Goal: Transaction & Acquisition: Purchase product/service

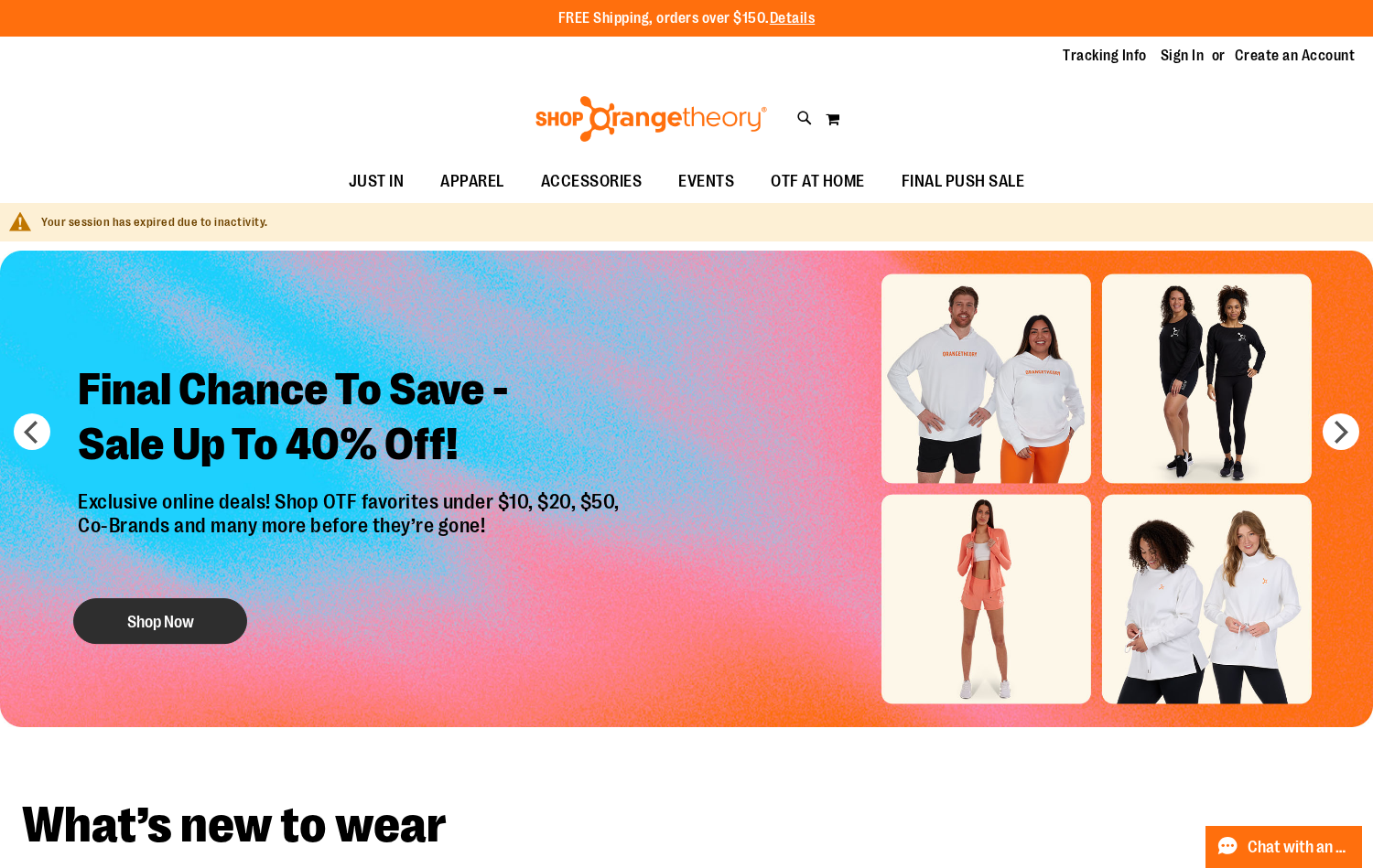
type input "**********"
click at [180, 621] on button "Shop Now" at bounding box center [159, 621] width 174 height 46
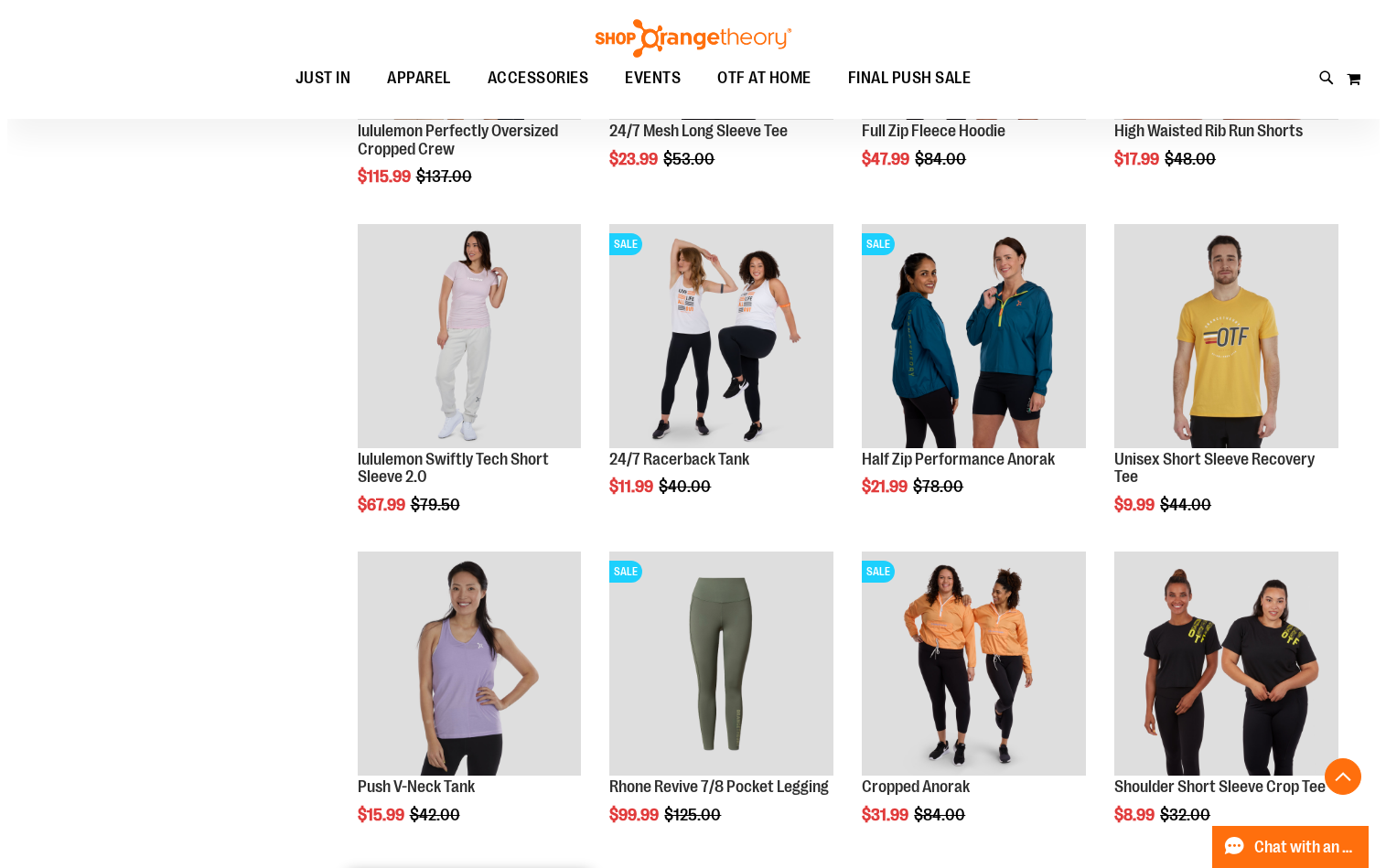
scroll to position [1219, 0]
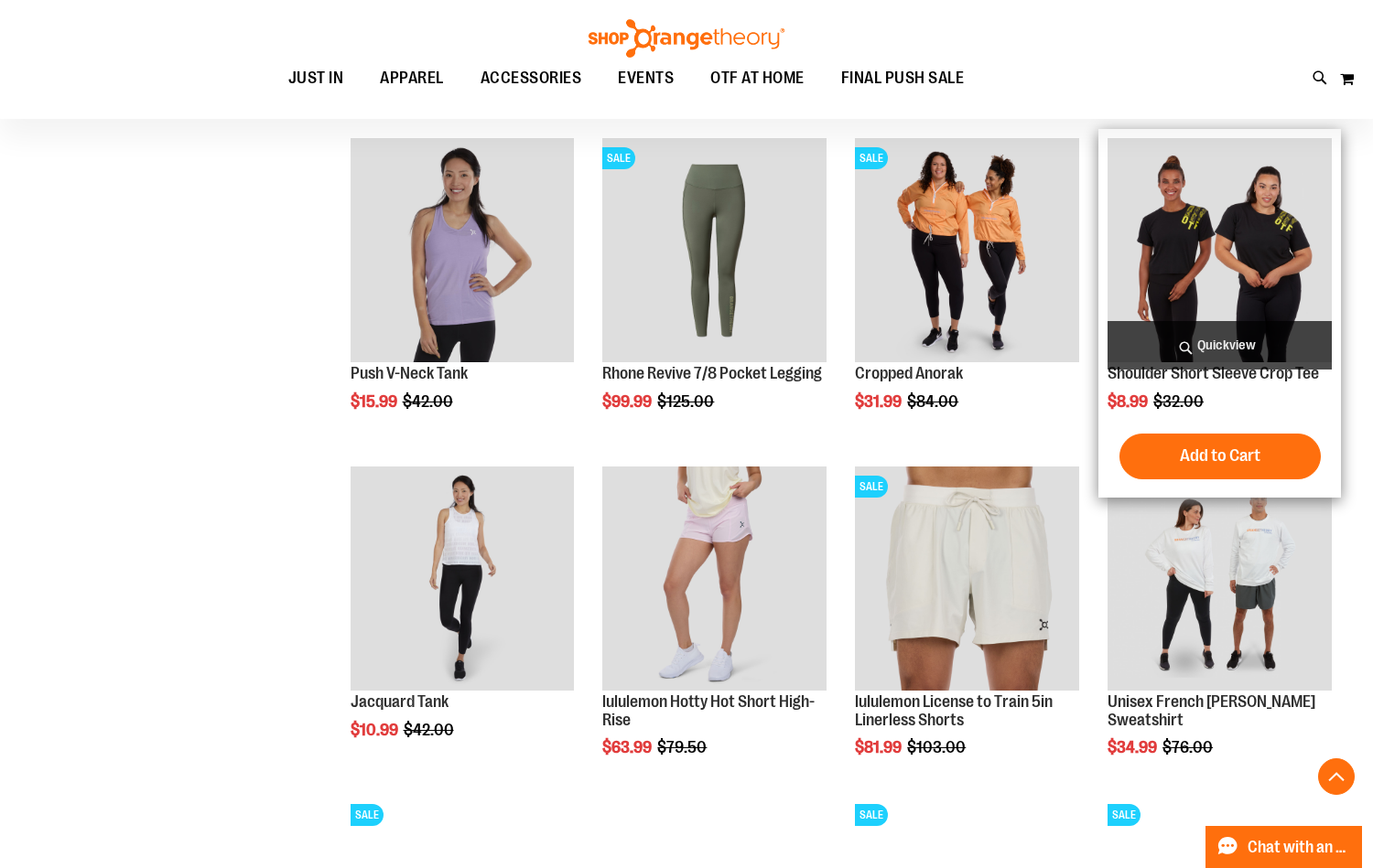
type input "**********"
click at [1161, 345] on span "Quickview" at bounding box center [1220, 345] width 224 height 48
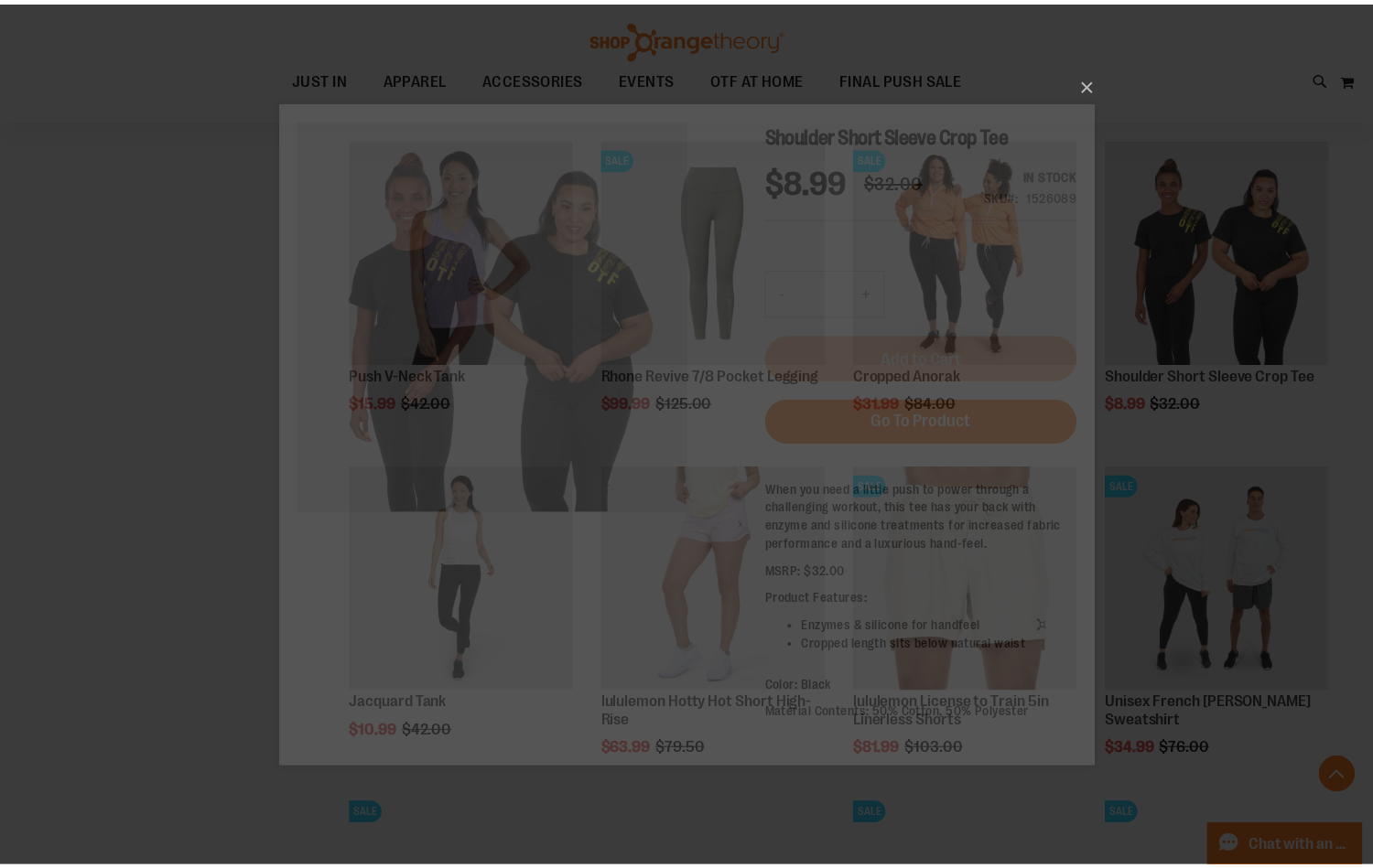
scroll to position [0, 0]
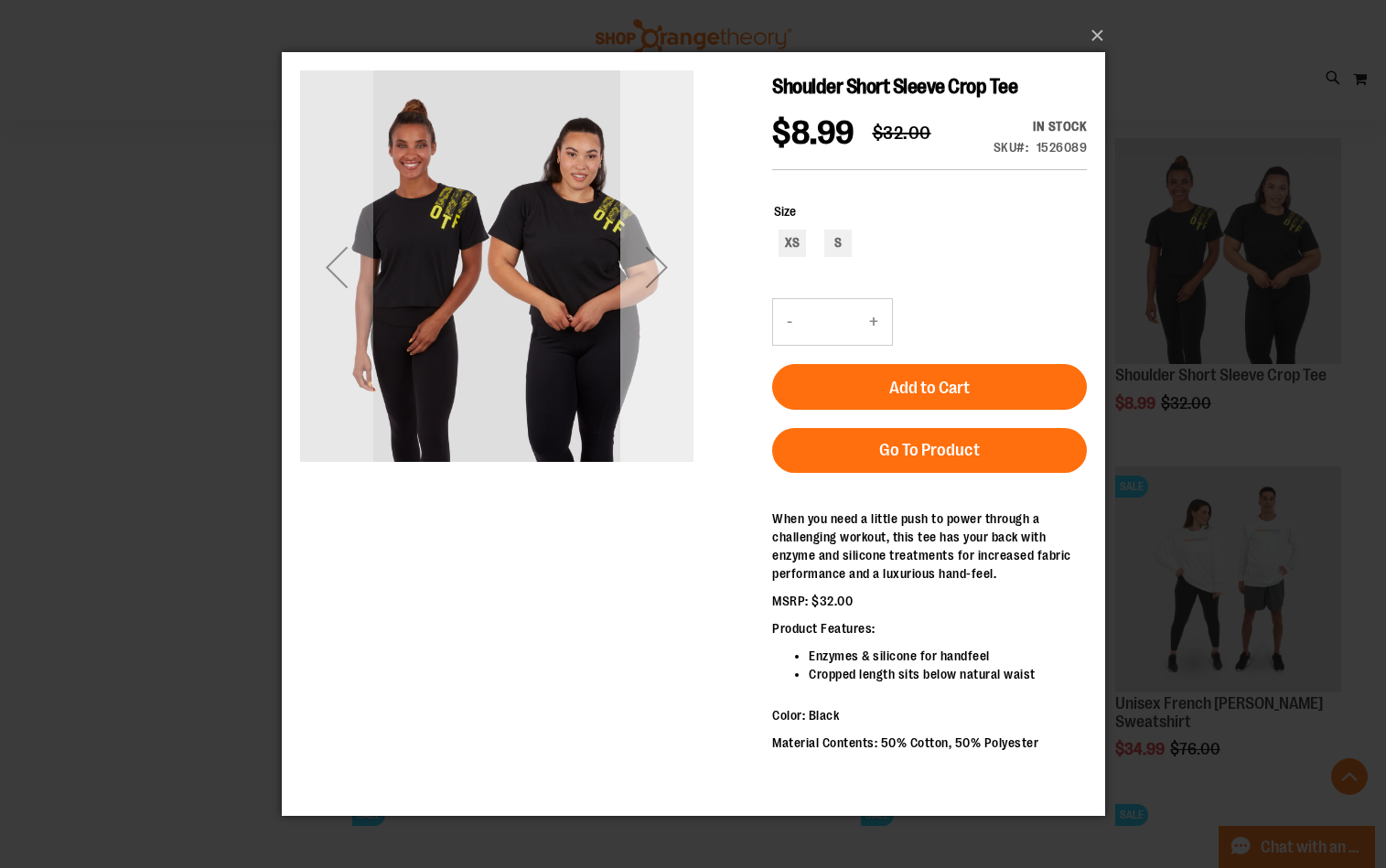
click at [671, 183] on div "Next" at bounding box center [656, 267] width 73 height 393
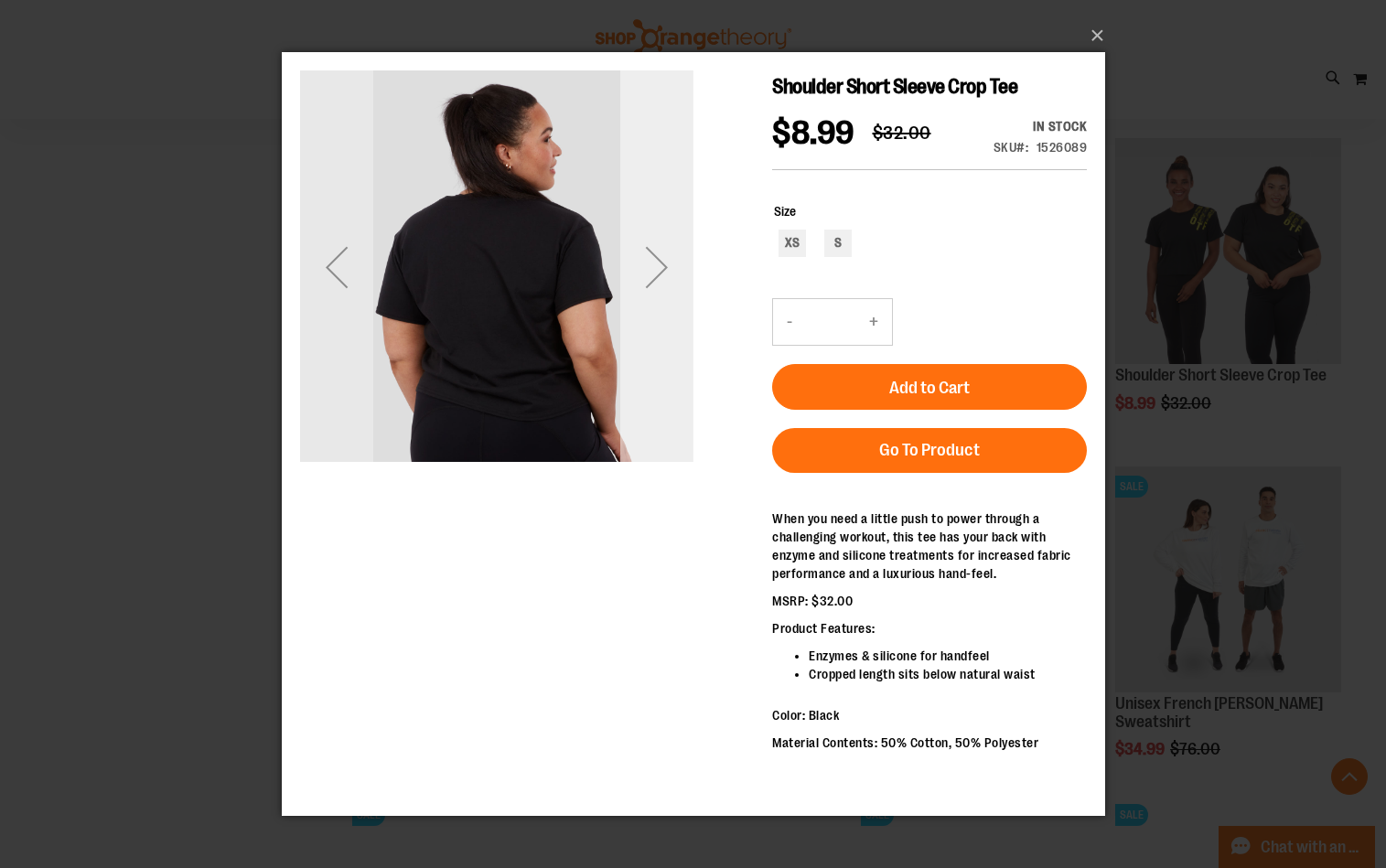
click at [671, 182] on div "Next" at bounding box center [656, 267] width 73 height 393
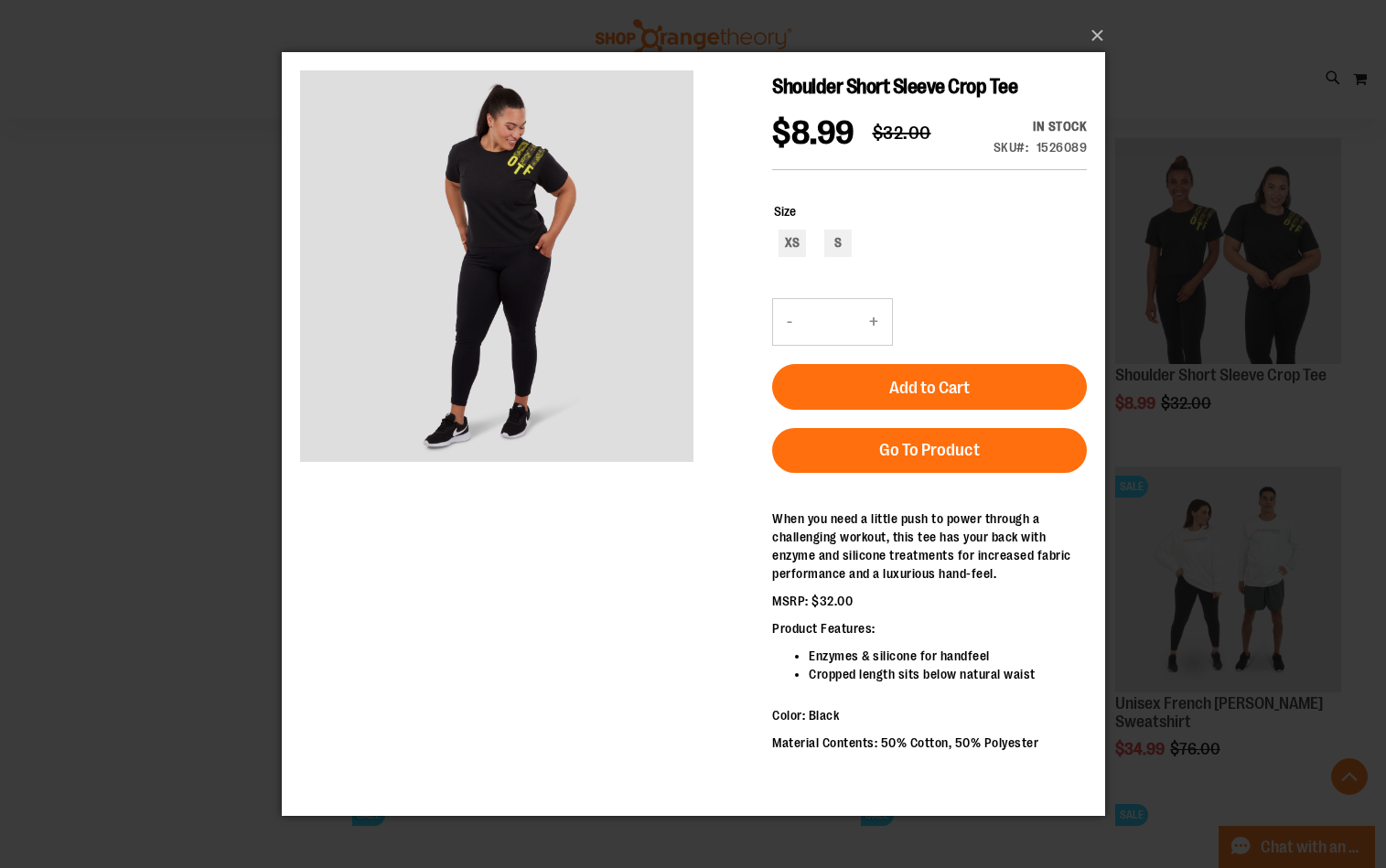
click at [184, 328] on div "×" at bounding box center [693, 434] width 1386 height 868
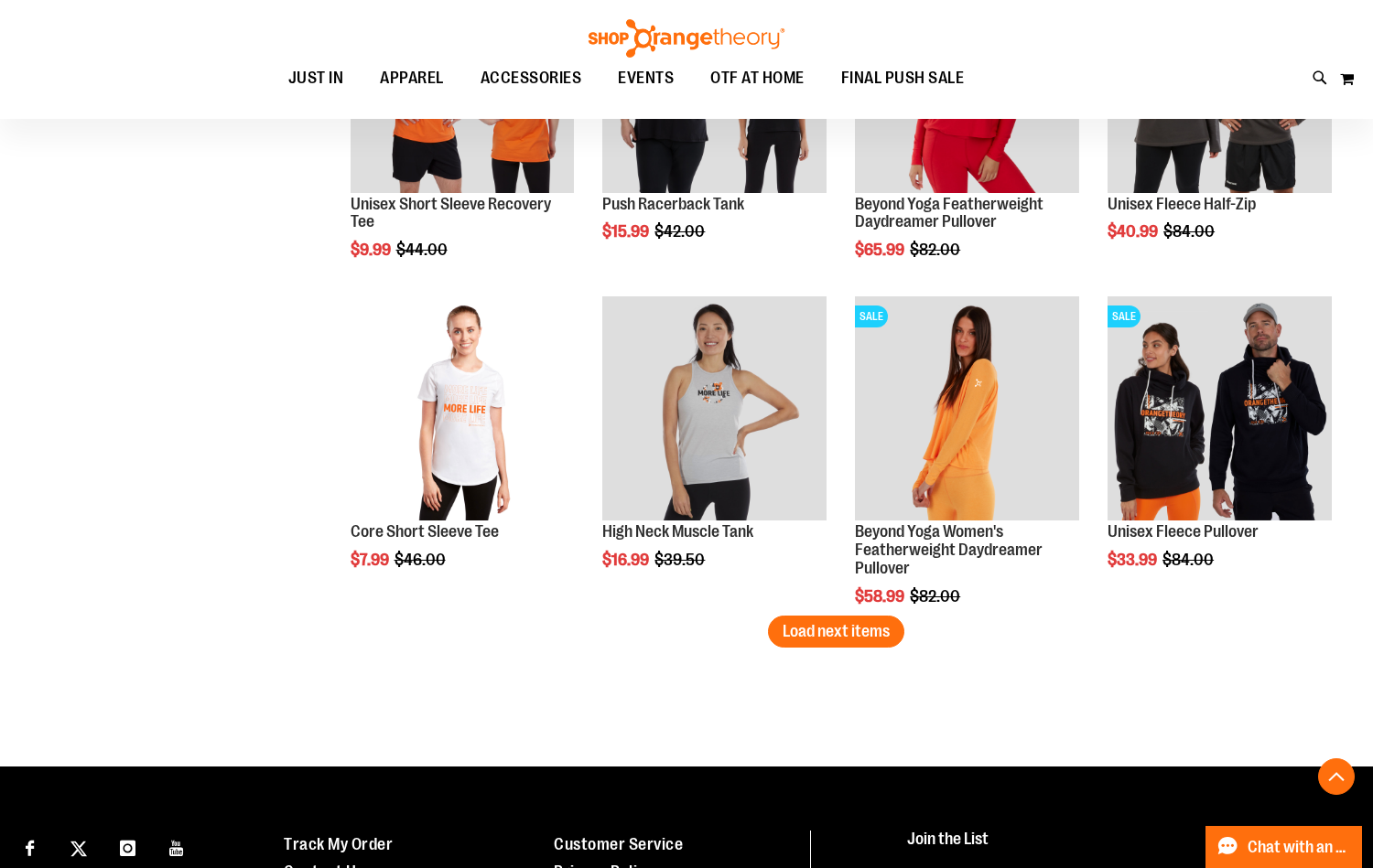
scroll to position [2745, 0]
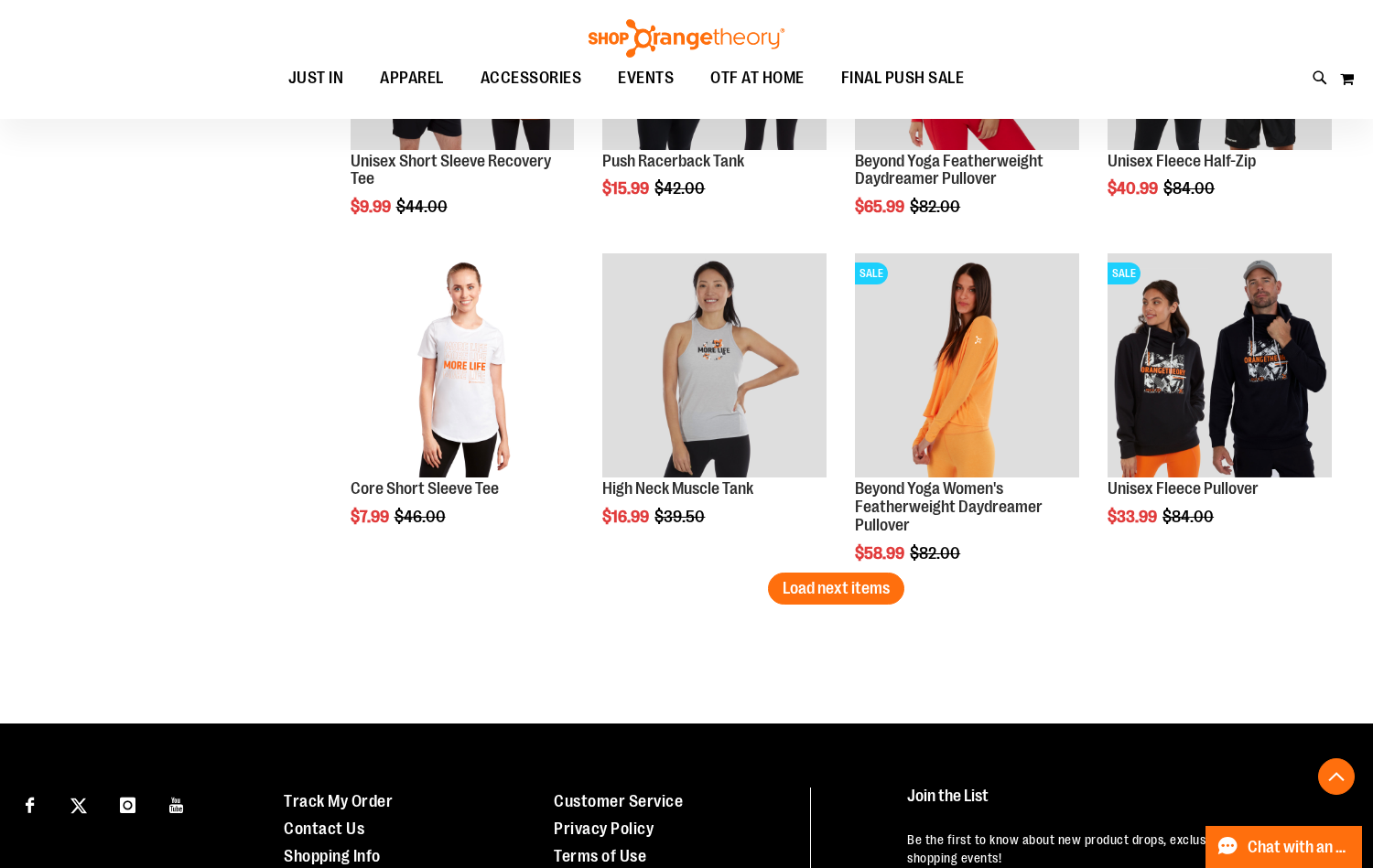
click at [803, 595] on span "Load next items" at bounding box center [836, 588] width 107 height 19
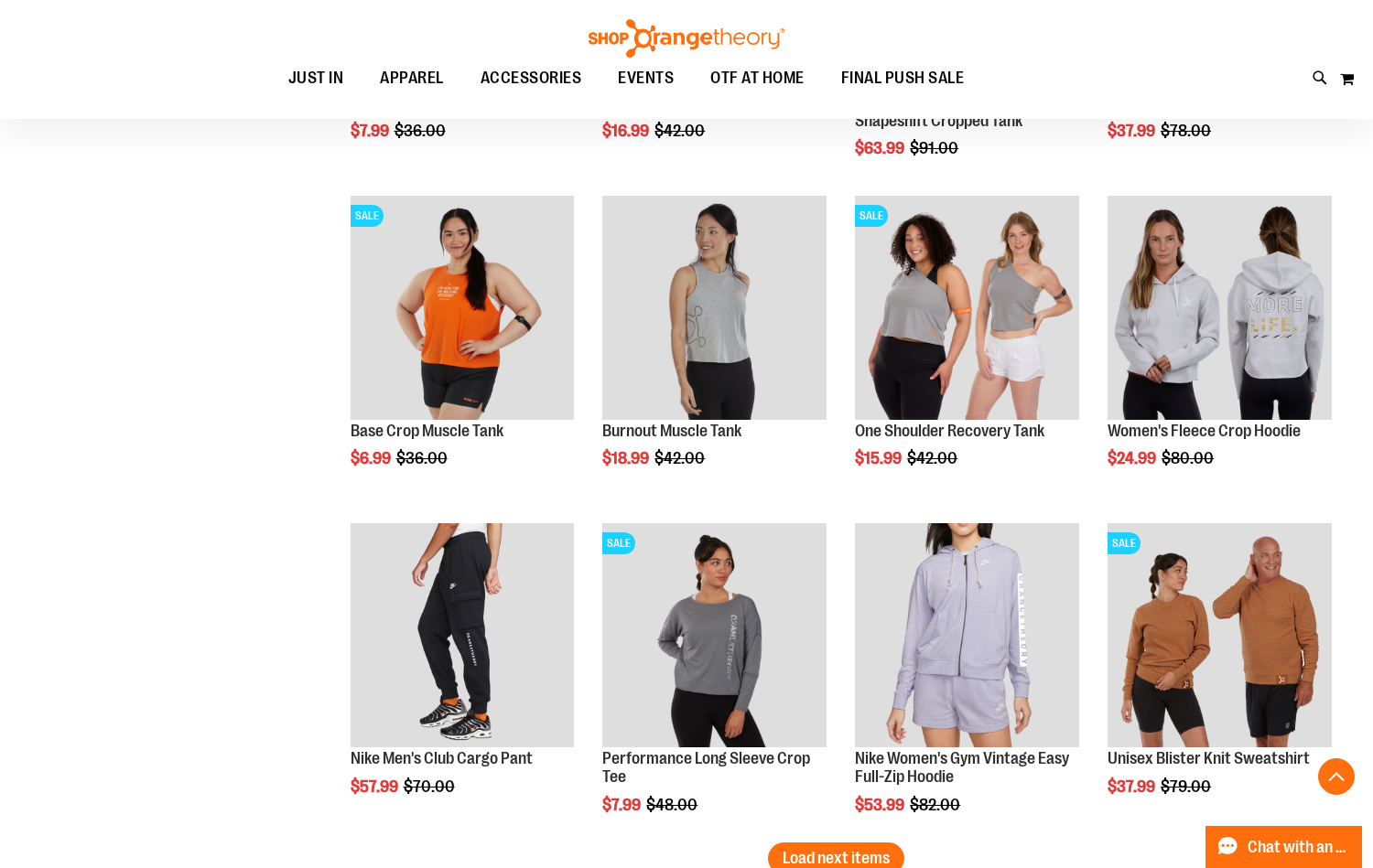
scroll to position [3506, 0]
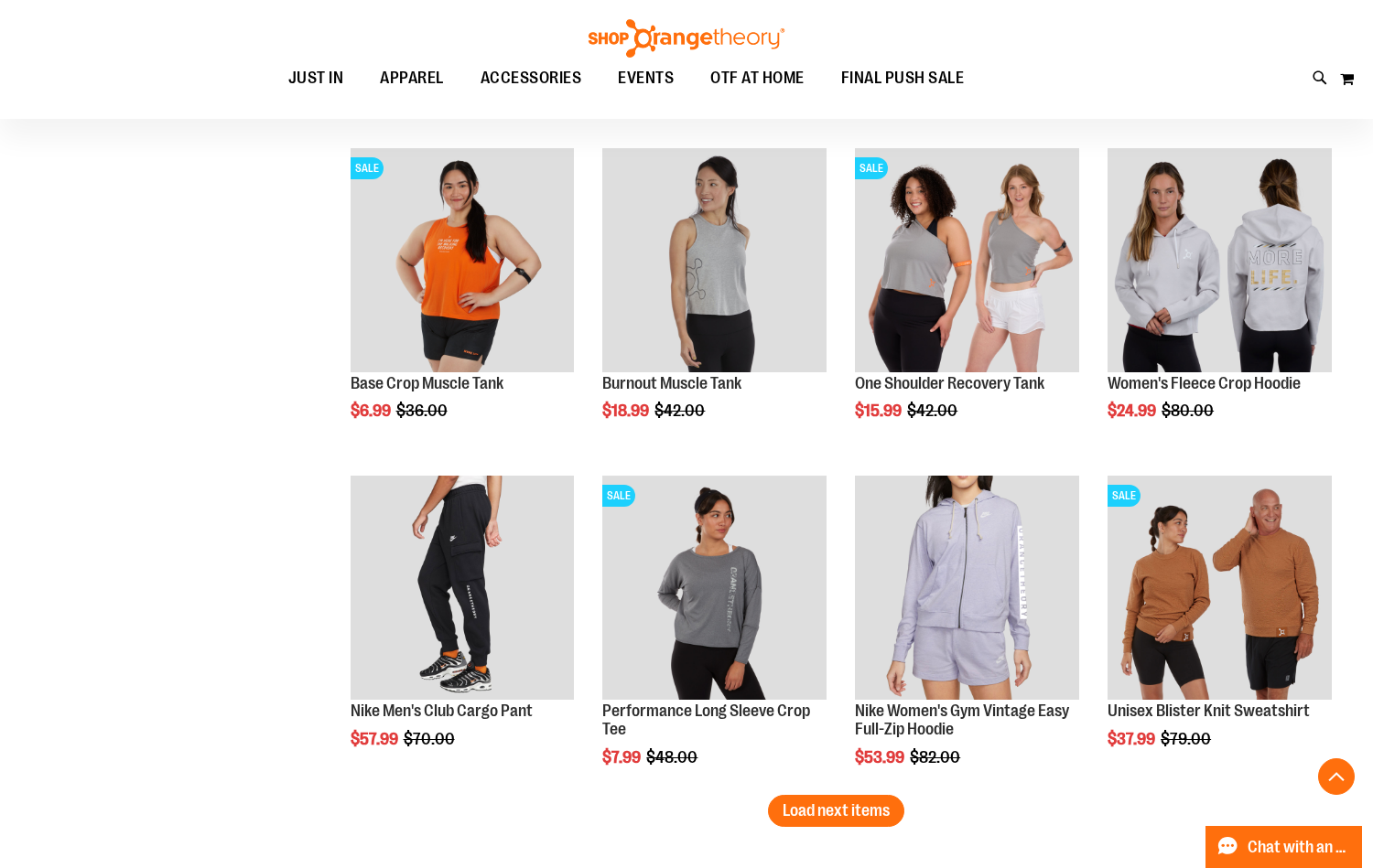
click at [839, 810] on span "Load next items" at bounding box center [836, 811] width 107 height 19
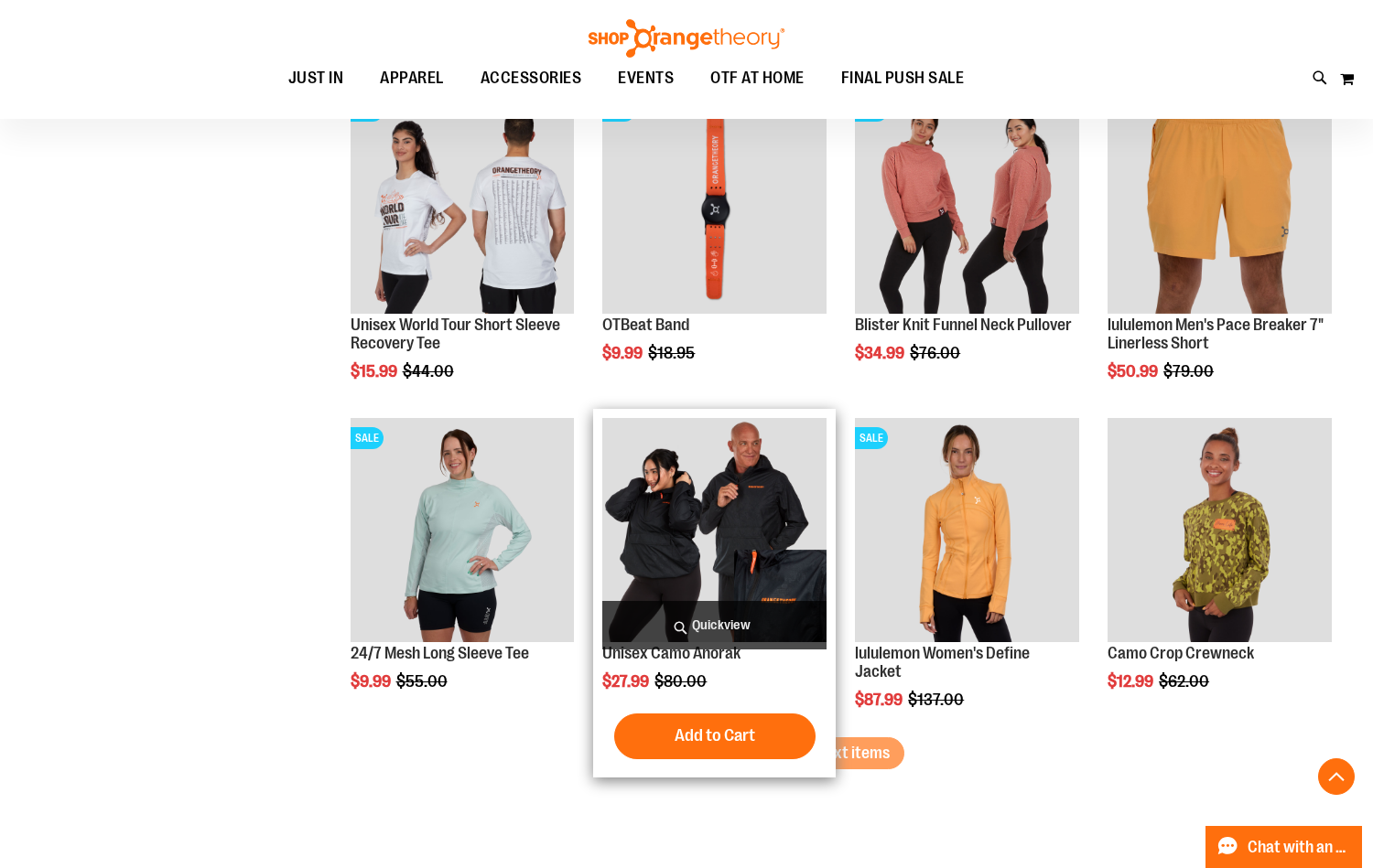
scroll to position [4575, 0]
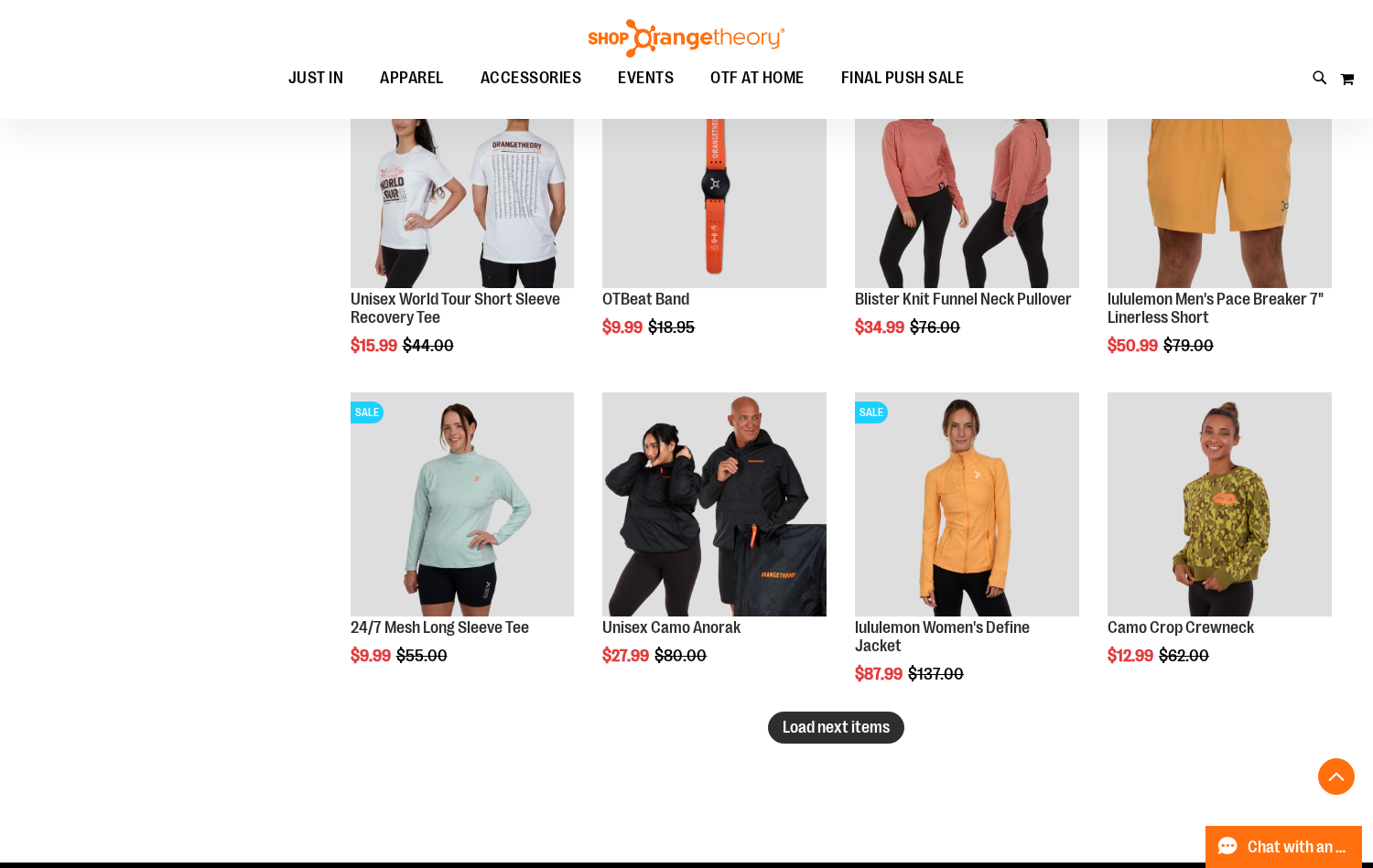
click at [848, 733] on span "Load next items" at bounding box center [836, 727] width 107 height 19
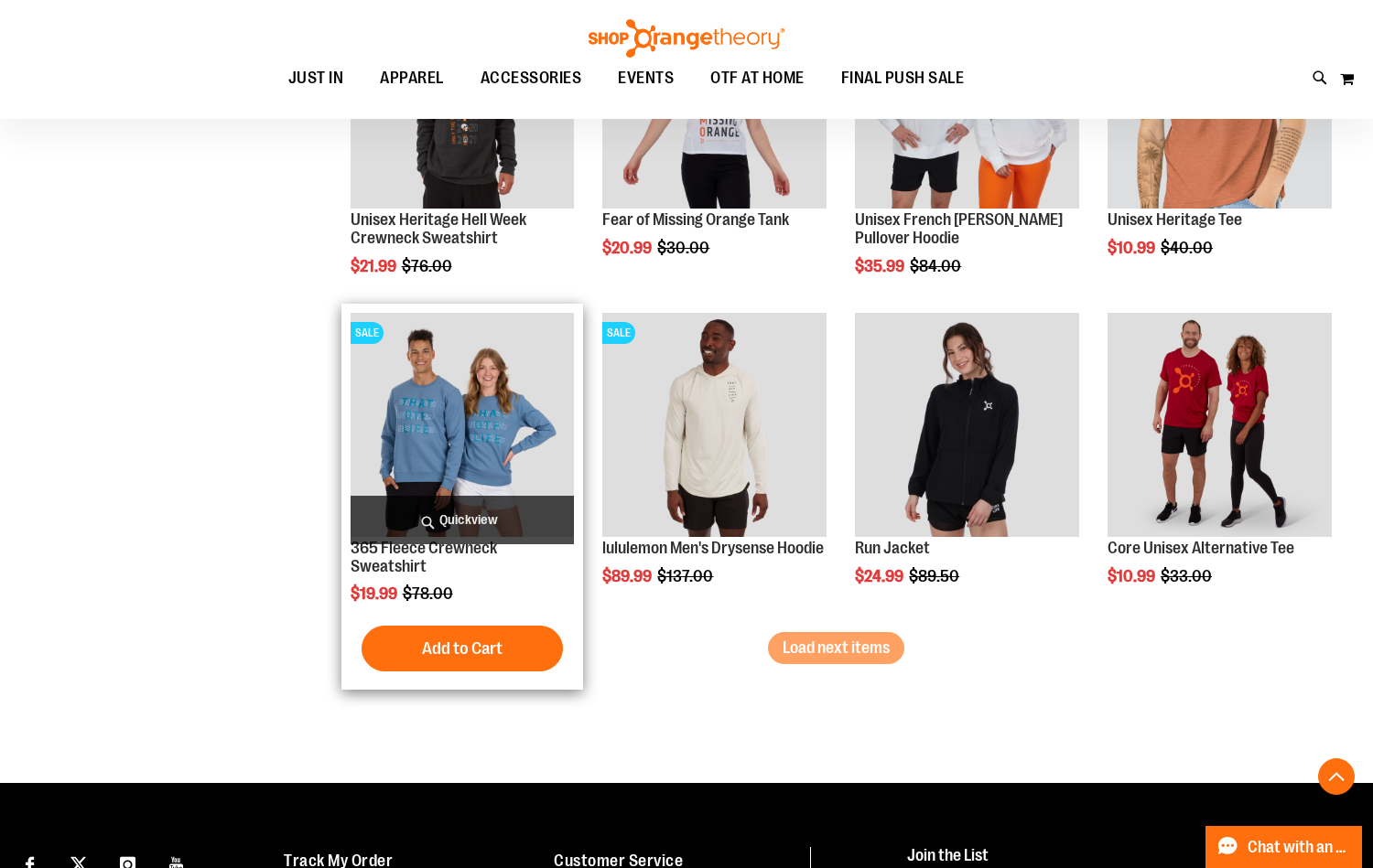
scroll to position [5642, 0]
